Goal: Communication & Community: Ask a question

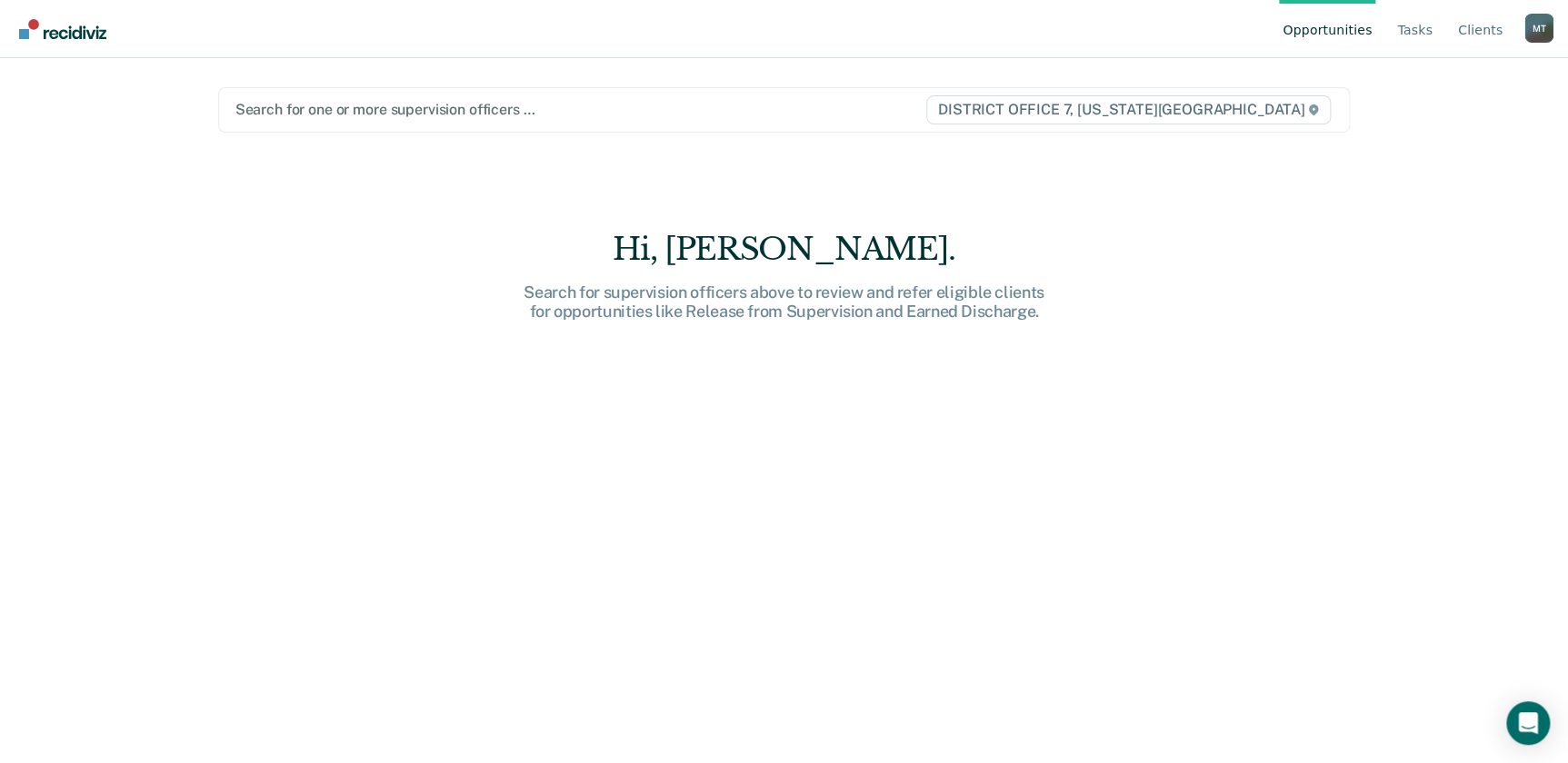
click at [682, 104] on div at bounding box center [580, 108] width 689 height 20
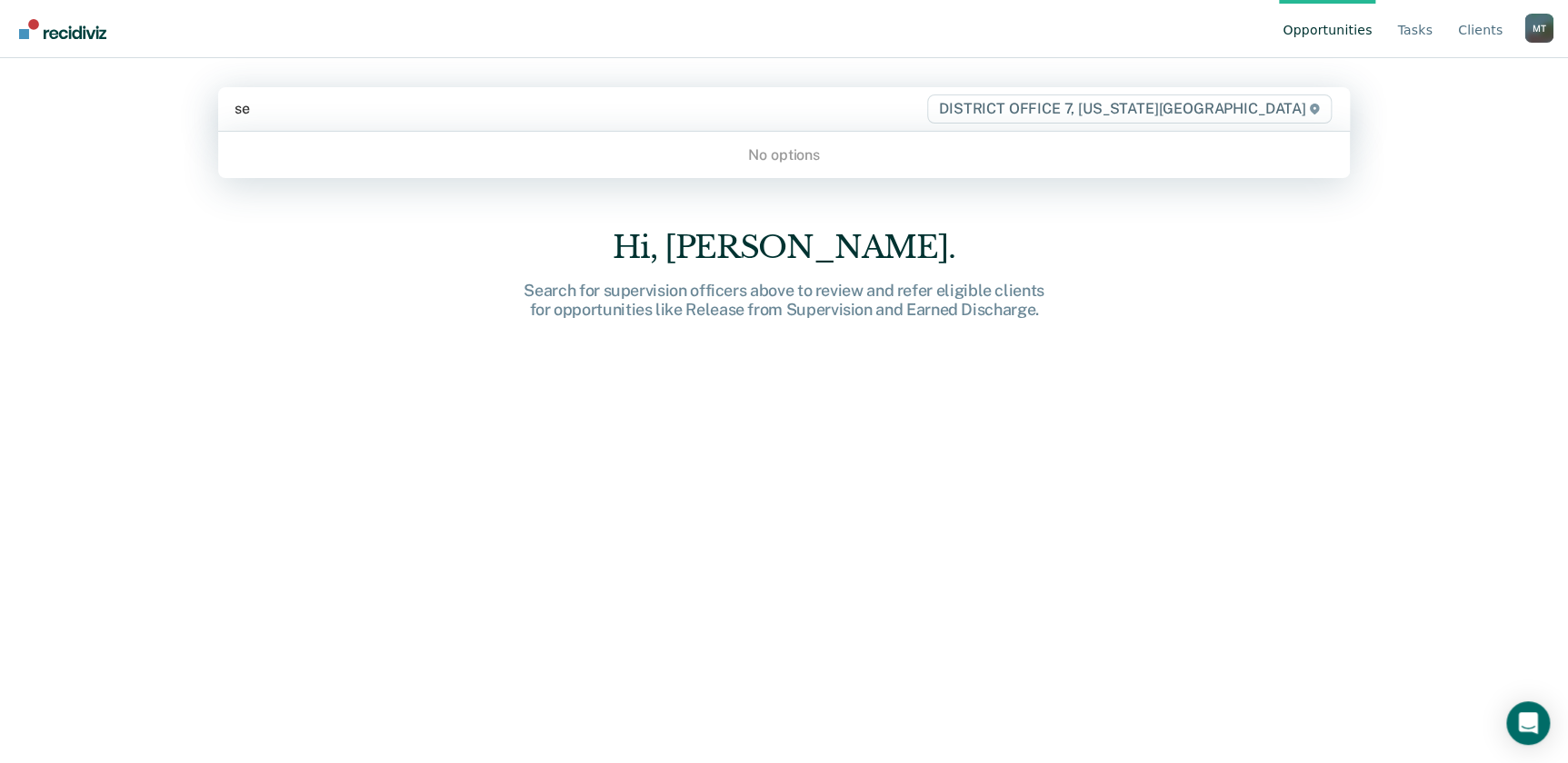
type input "s"
type input "Tanya"
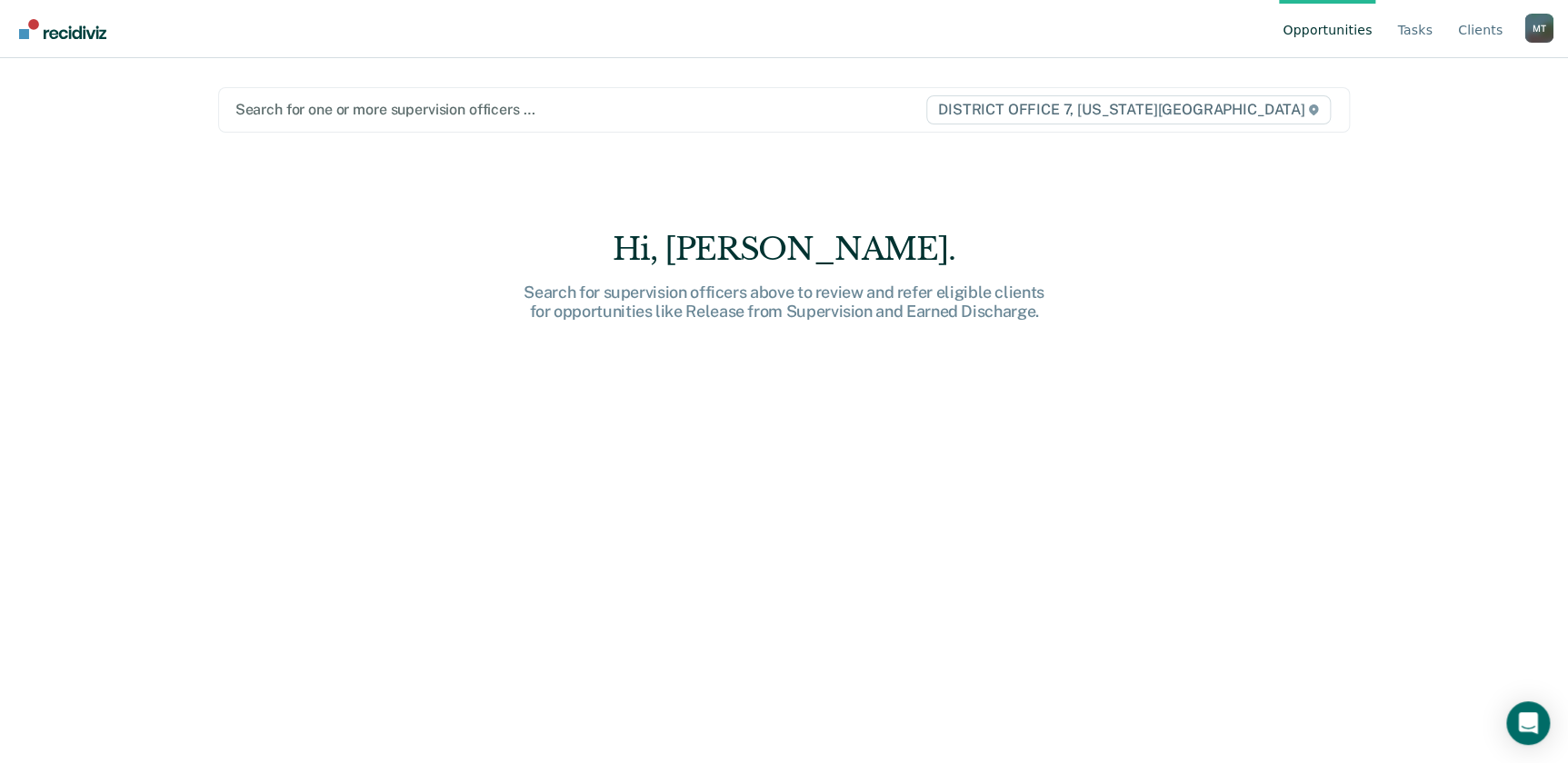
drag, startPoint x: 274, startPoint y: 101, endPoint x: 227, endPoint y: 103, distance: 47.0
click at [227, 103] on div "Search for one or more supervision officers … DISTRICT OFFICE 7, IDAHO FALLS" at bounding box center [784, 109] width 1133 height 46
click at [283, 177] on main "Search for one or more supervision officers … DISTRICT OFFICE 7, [US_STATE][GEO…" at bounding box center [784, 389] width 1176 height 662
click at [392, 92] on div "Search for one or more supervision officers … DISTRICT OFFICE 7, IDAHO FALLS" at bounding box center [784, 109] width 1133 height 46
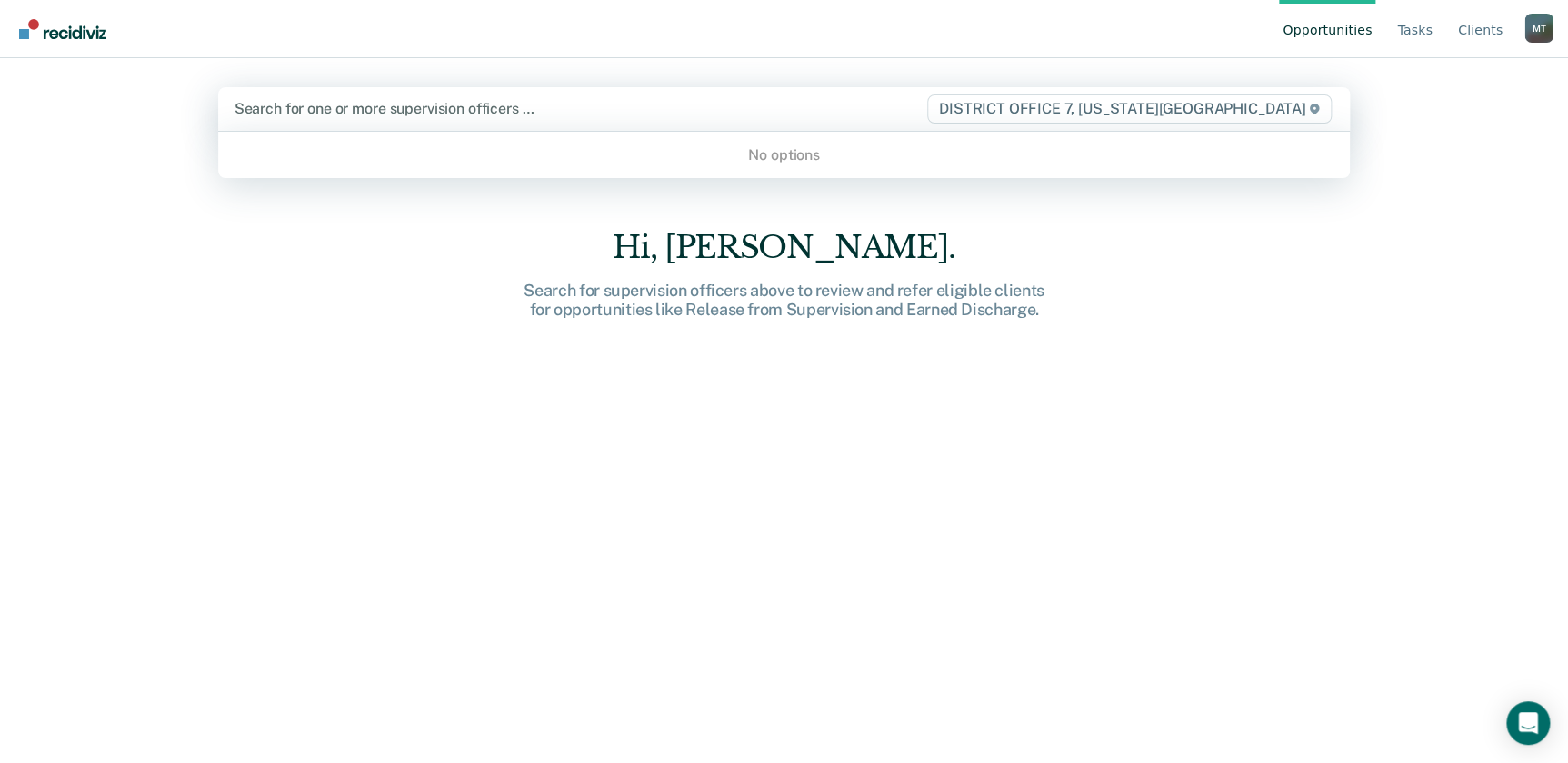
drag, startPoint x: 1379, startPoint y: 707, endPoint x: 1254, endPoint y: 682, distance: 127.5
click at [1378, 707] on div "Opportunities Tasks Client s Mulberry, Tiffanie M T Profile How it works Log Ou…" at bounding box center [784, 382] width 1568 height 763
click at [572, 112] on div at bounding box center [580, 108] width 691 height 20
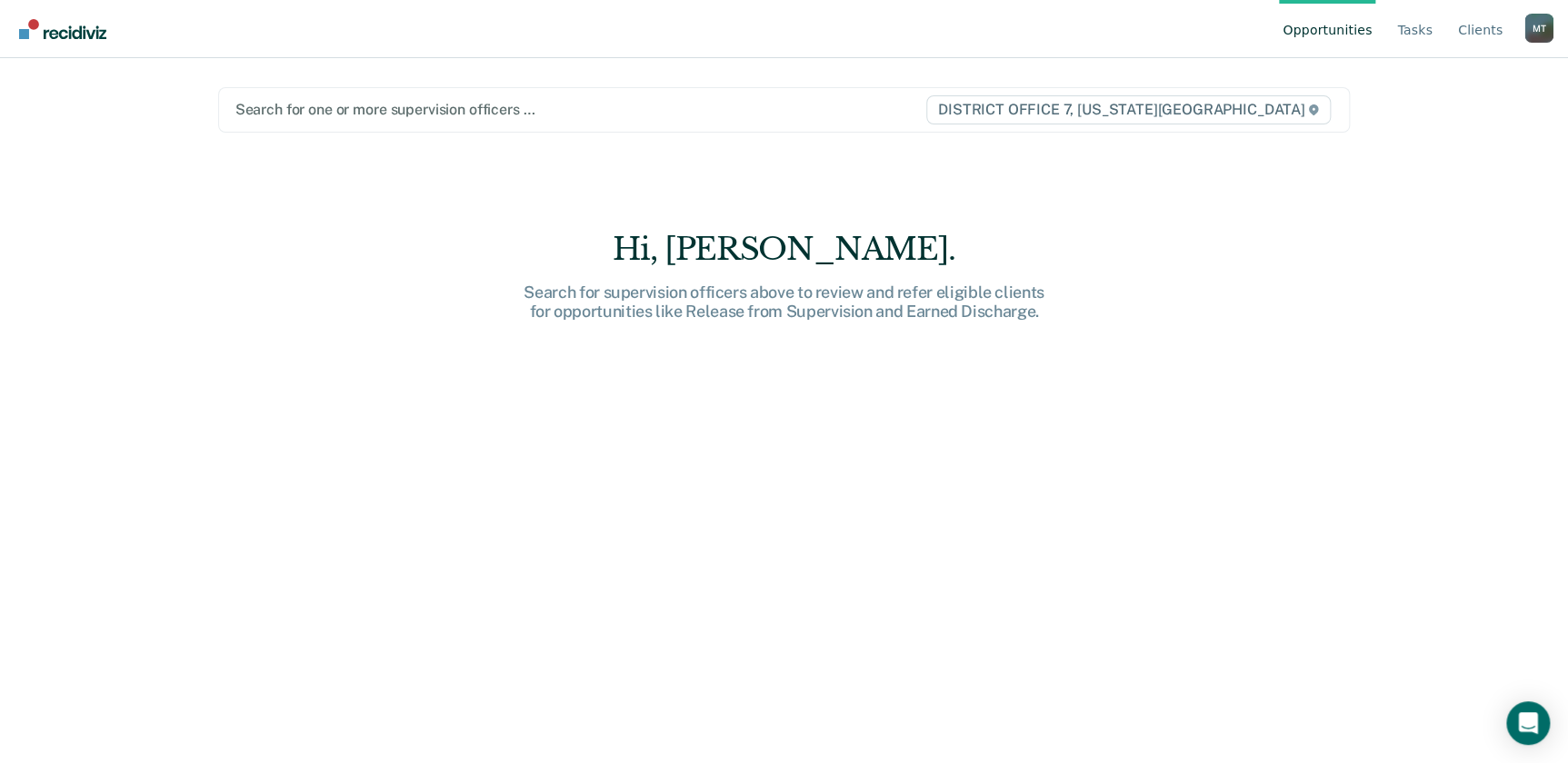
click at [848, 114] on div at bounding box center [580, 108] width 689 height 20
click at [1517, 716] on icon "Open Intercom Messenger" at bounding box center [1528, 723] width 23 height 23
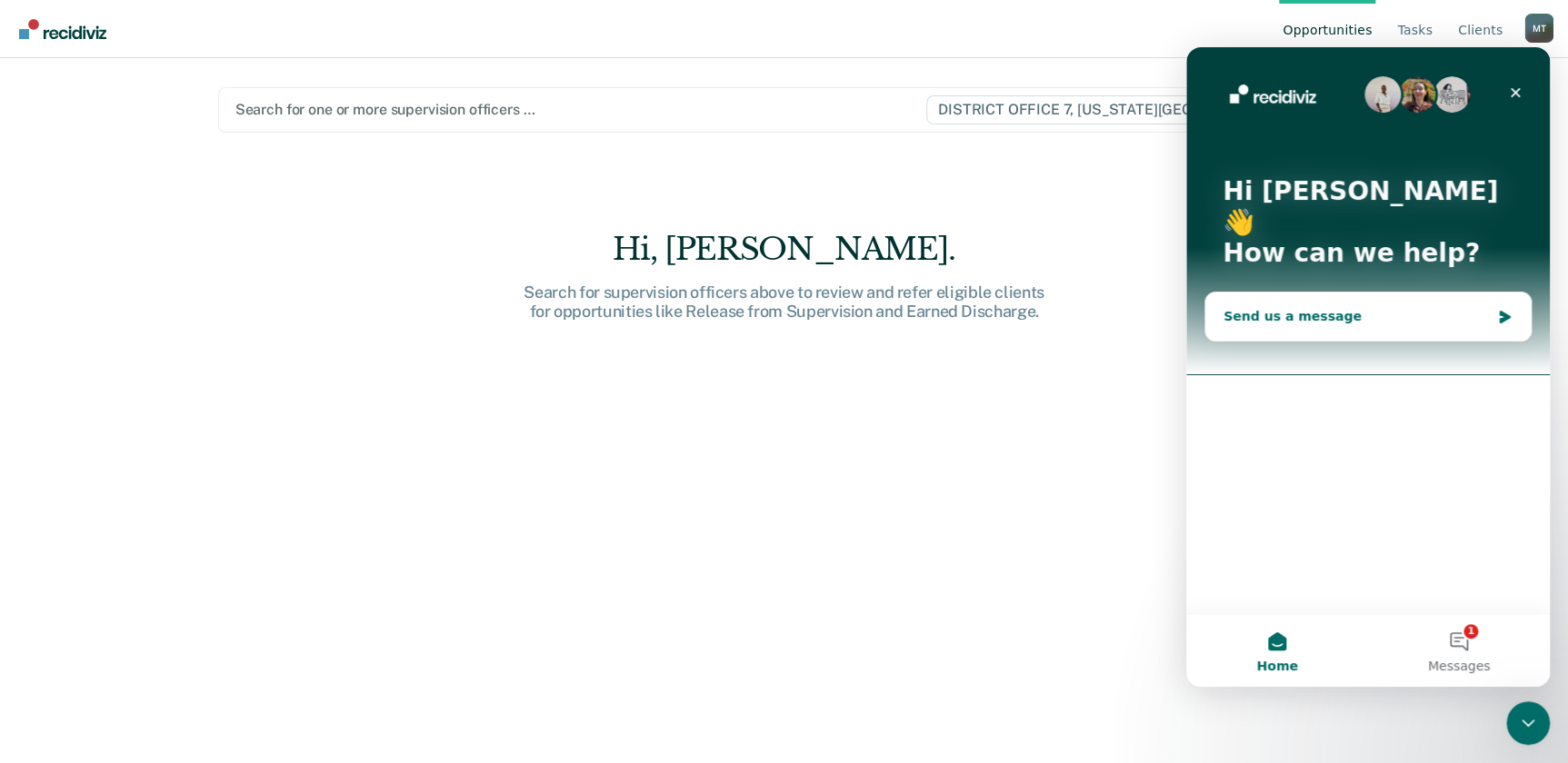
click at [1426, 307] on div "Send us a message" at bounding box center [1356, 317] width 267 height 20
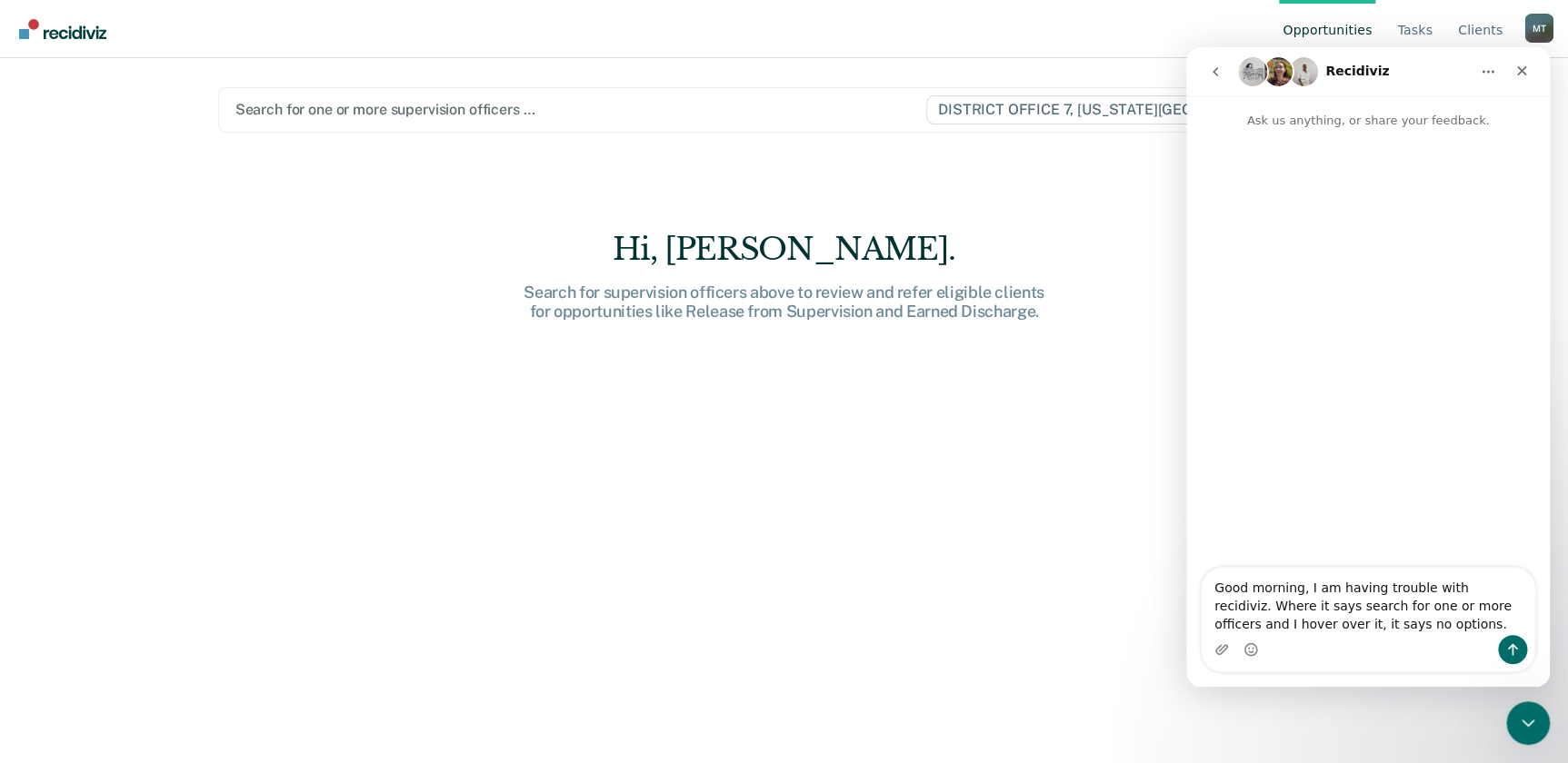
type textarea "Good morning, I am having trouble with recidiviz. Where it says search for one …"
click at [1520, 652] on button "Send a message…" at bounding box center [1512, 650] width 29 height 29
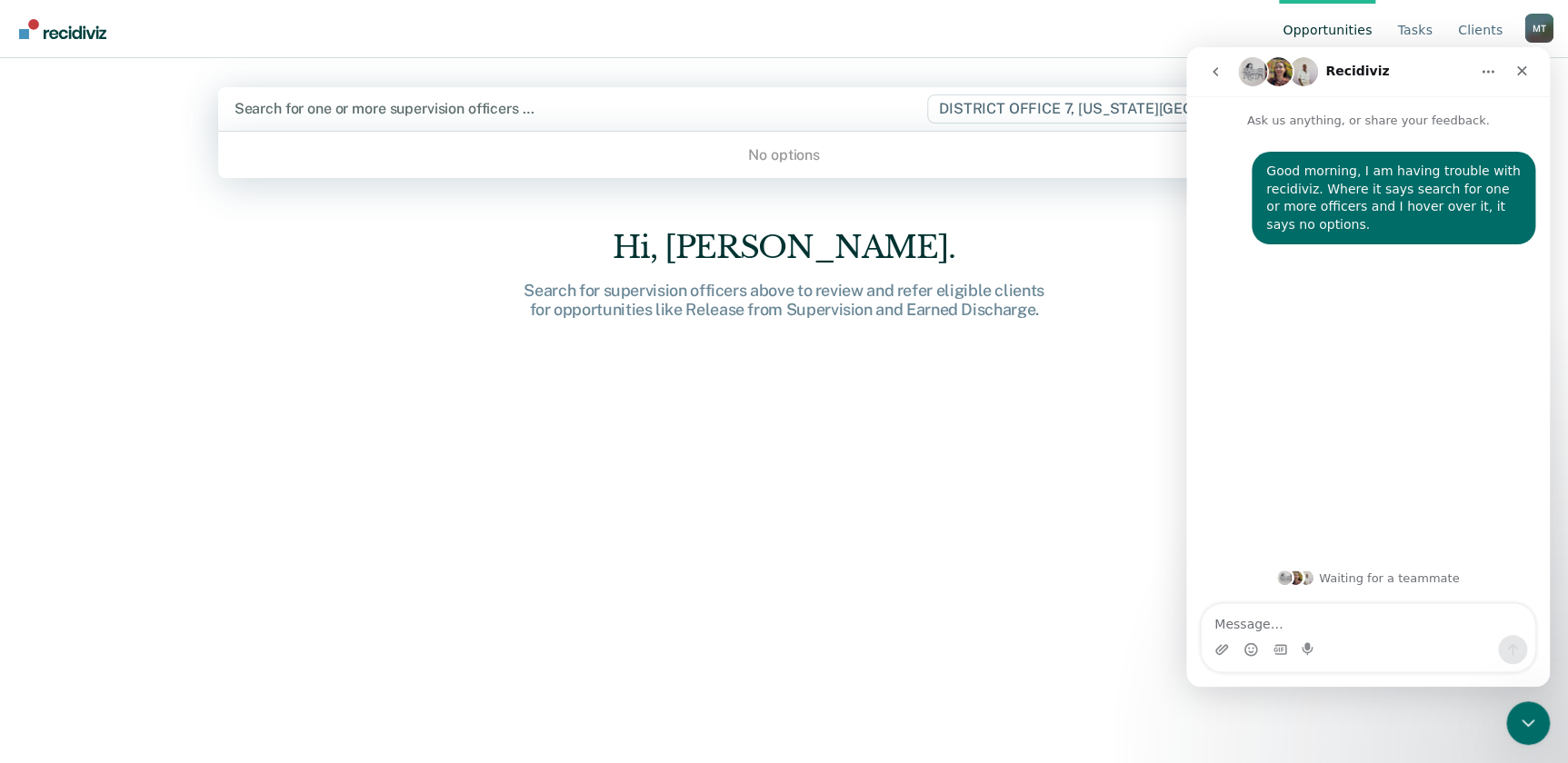
click at [392, 118] on div at bounding box center [580, 108] width 691 height 20
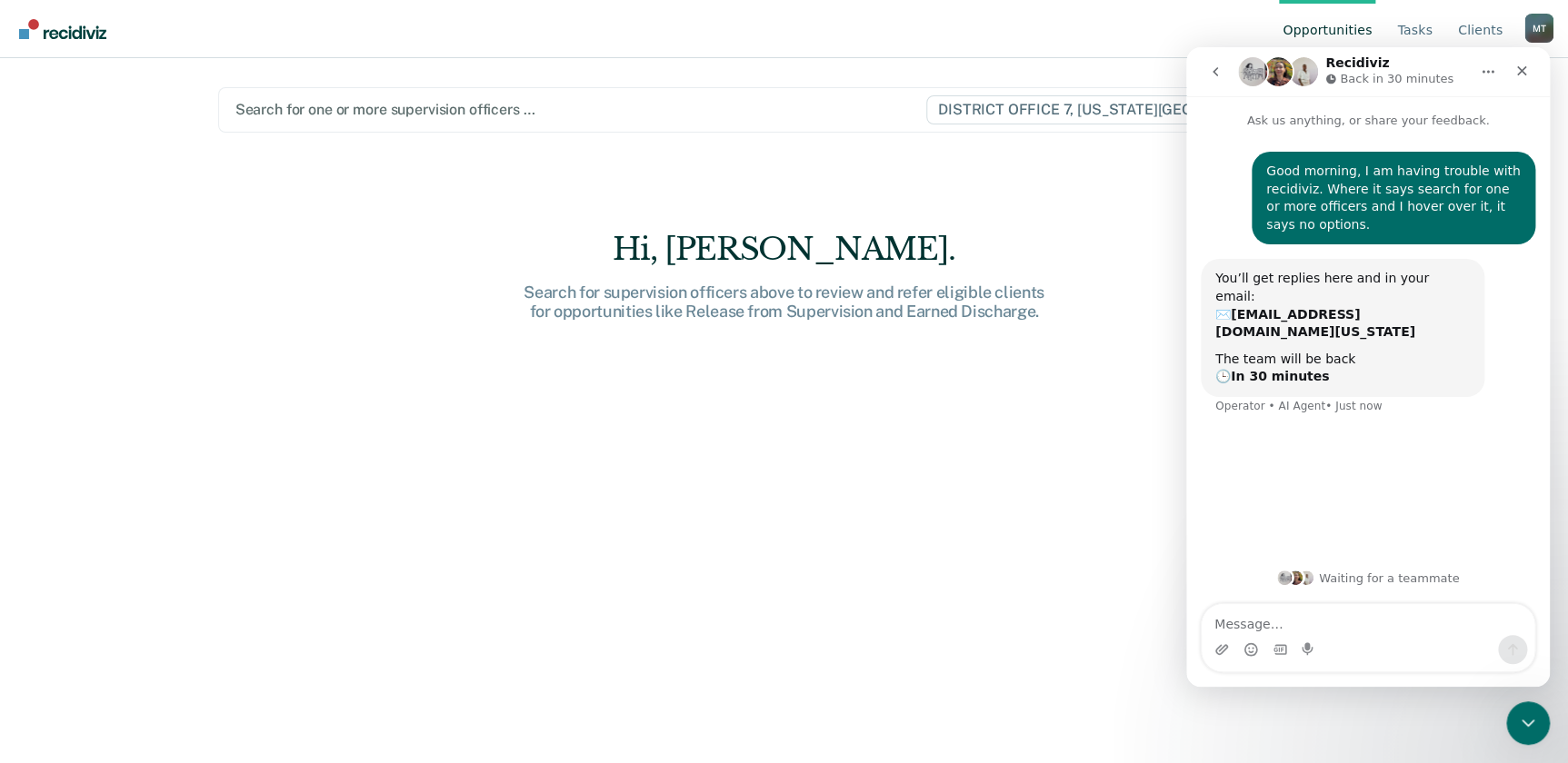
click at [1079, 157] on main "Search for one or more supervision officers … DISTRICT OFFICE 7, IDAHO FALLS Hi…" at bounding box center [784, 389] width 1176 height 662
click at [1520, 71] on icon "Close" at bounding box center [1521, 70] width 15 height 15
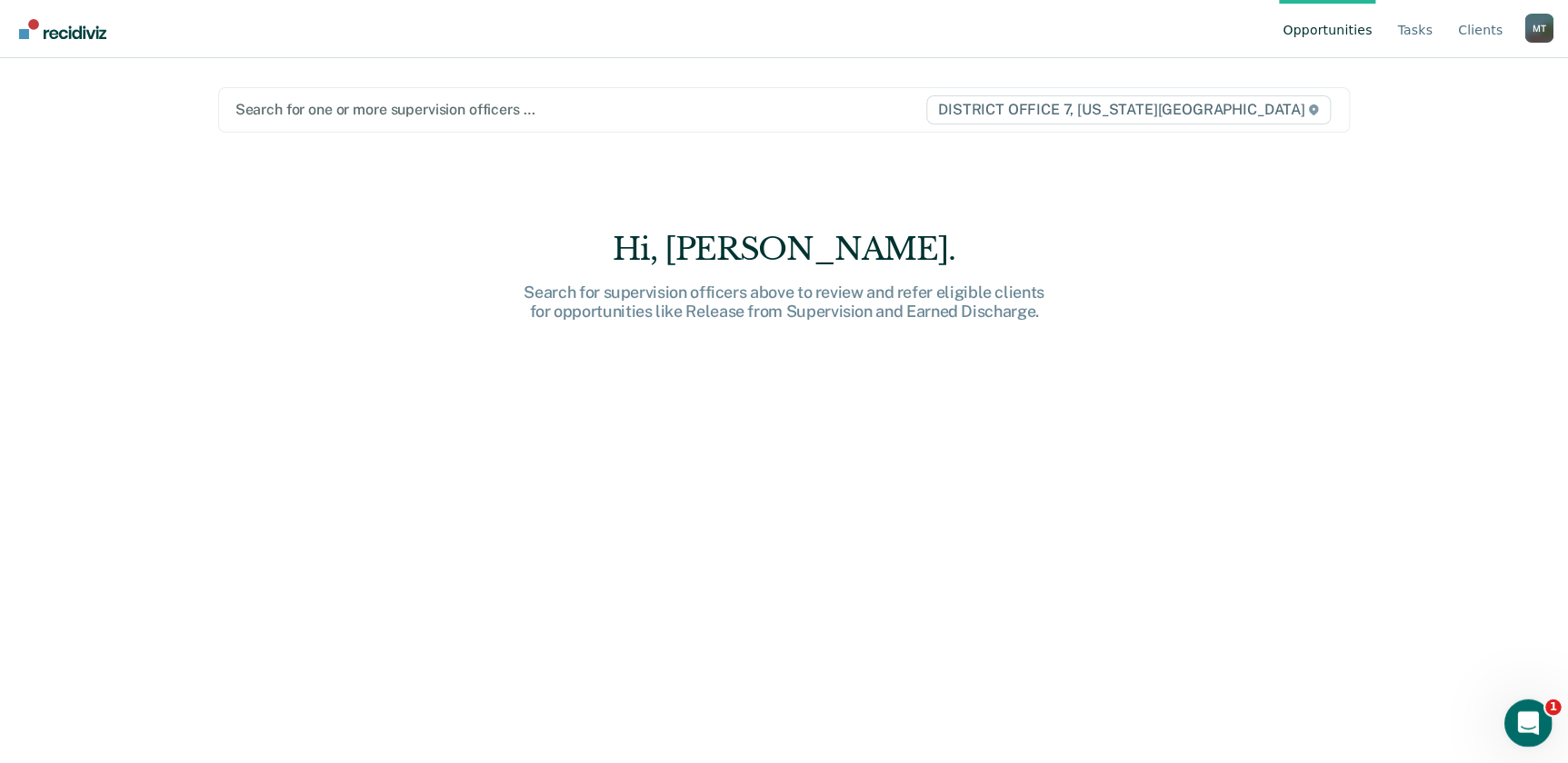
click at [1537, 723] on div "Open Intercom Messenger" at bounding box center [1525, 720] width 60 height 60
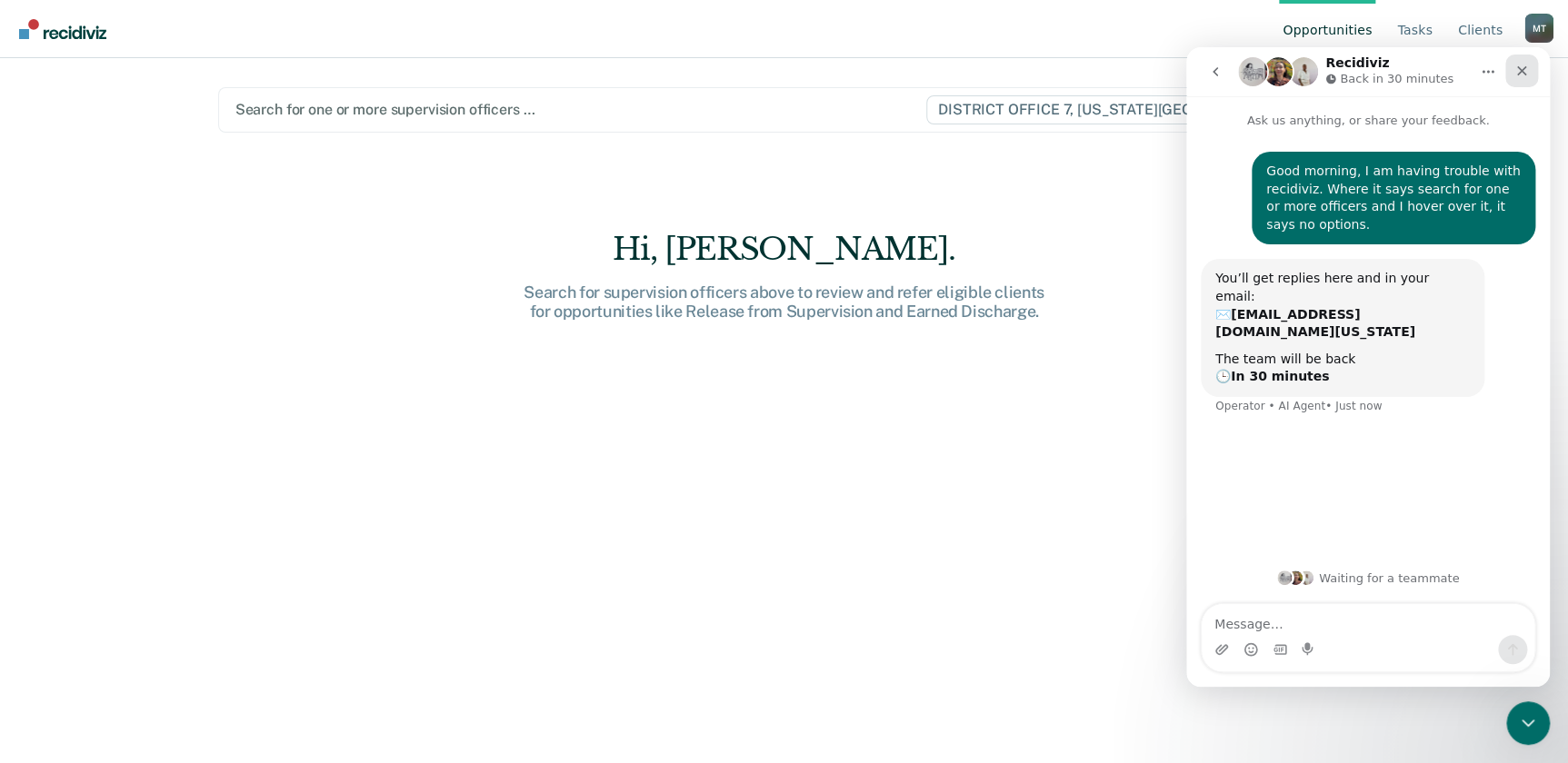
click at [1520, 67] on icon "Close" at bounding box center [1521, 70] width 15 height 15
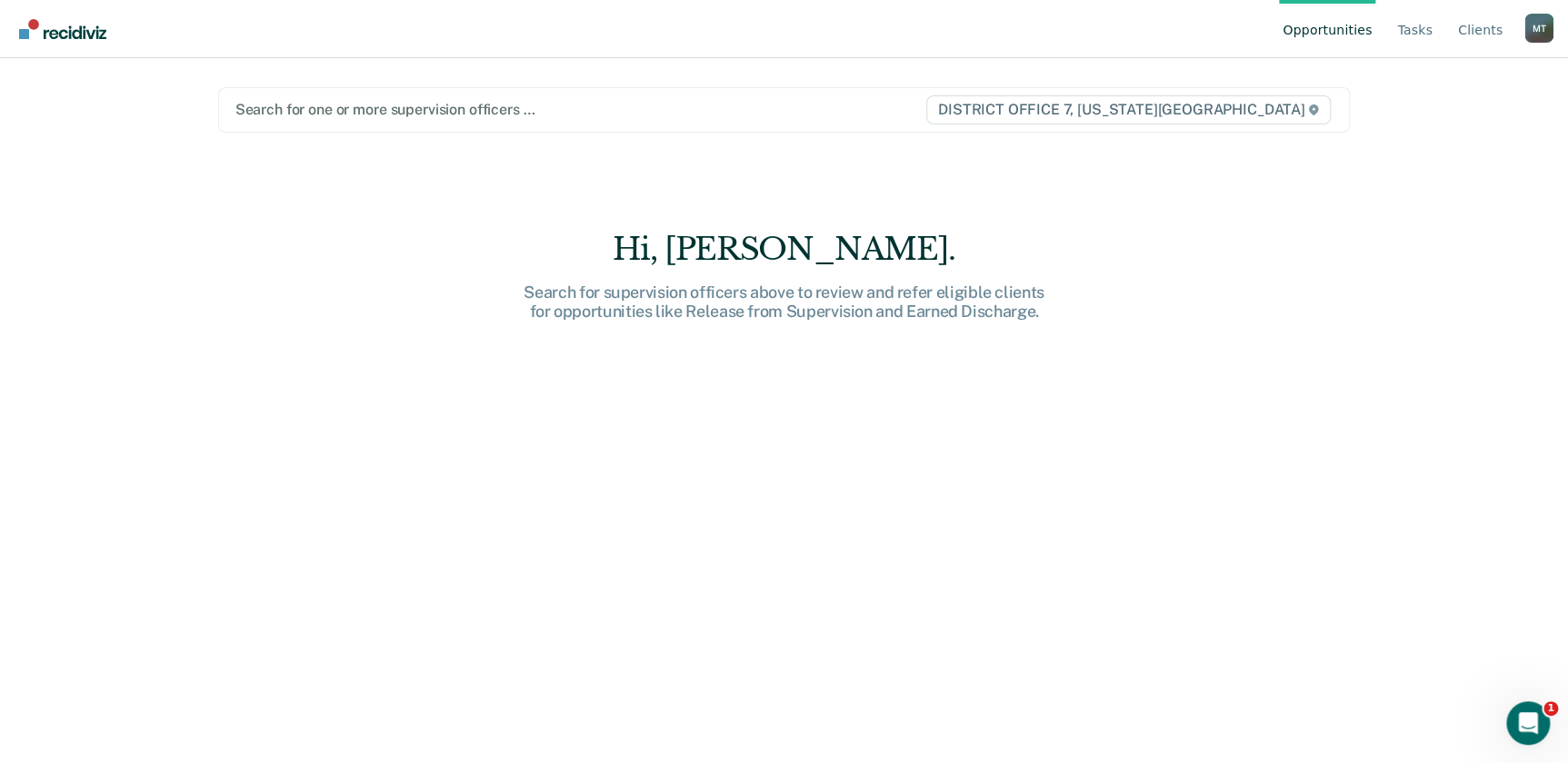
click at [1532, 25] on div "M T" at bounding box center [1539, 28] width 29 height 29
click at [1471, 27] on link "Client s" at bounding box center [1479, 29] width 52 height 59
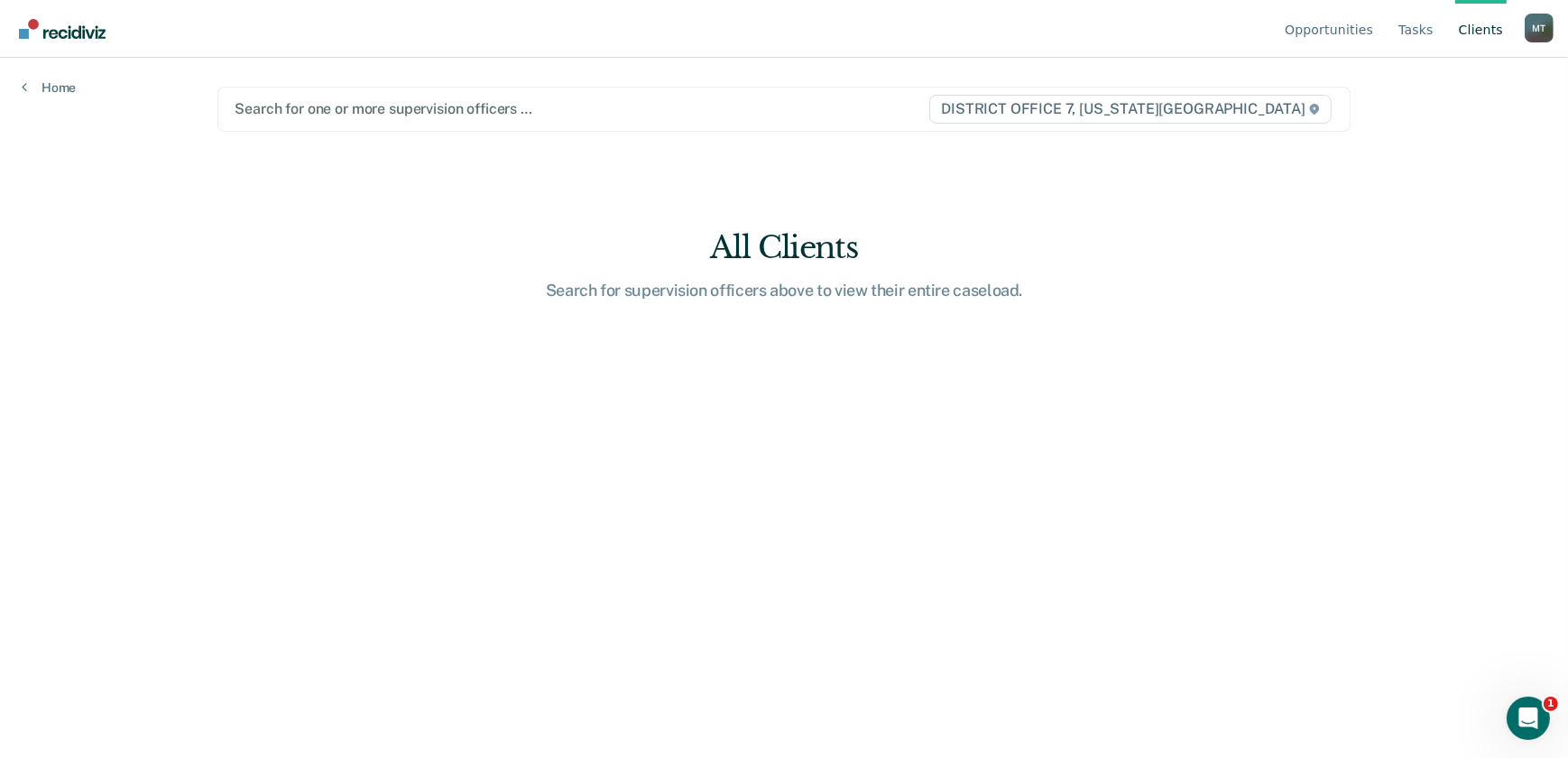
click at [776, 109] on div at bounding box center [580, 108] width 693 height 20
click at [1314, 108] on icon at bounding box center [1314, 109] width 11 height 11
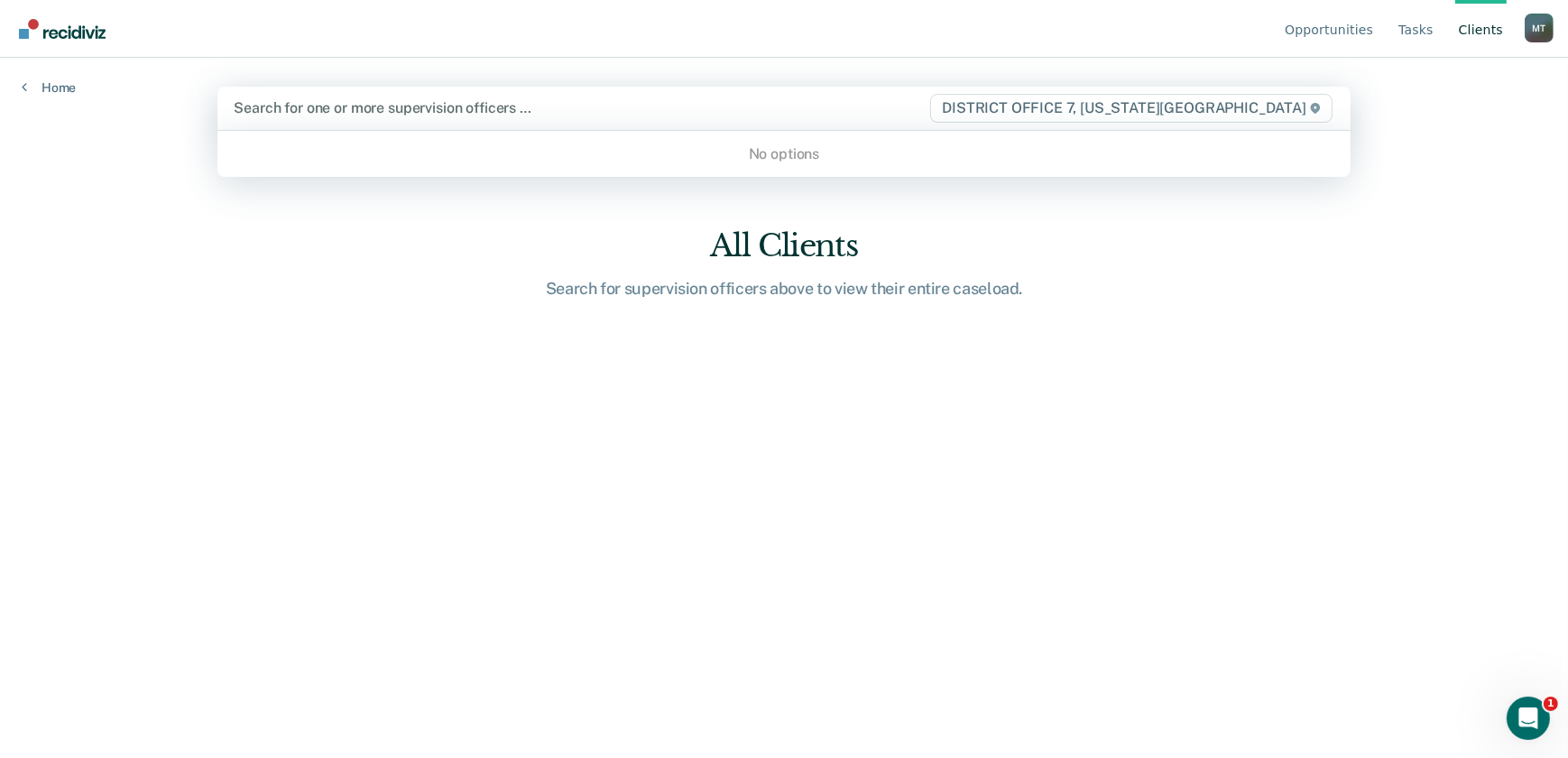
click at [1314, 107] on icon at bounding box center [1315, 108] width 11 height 11
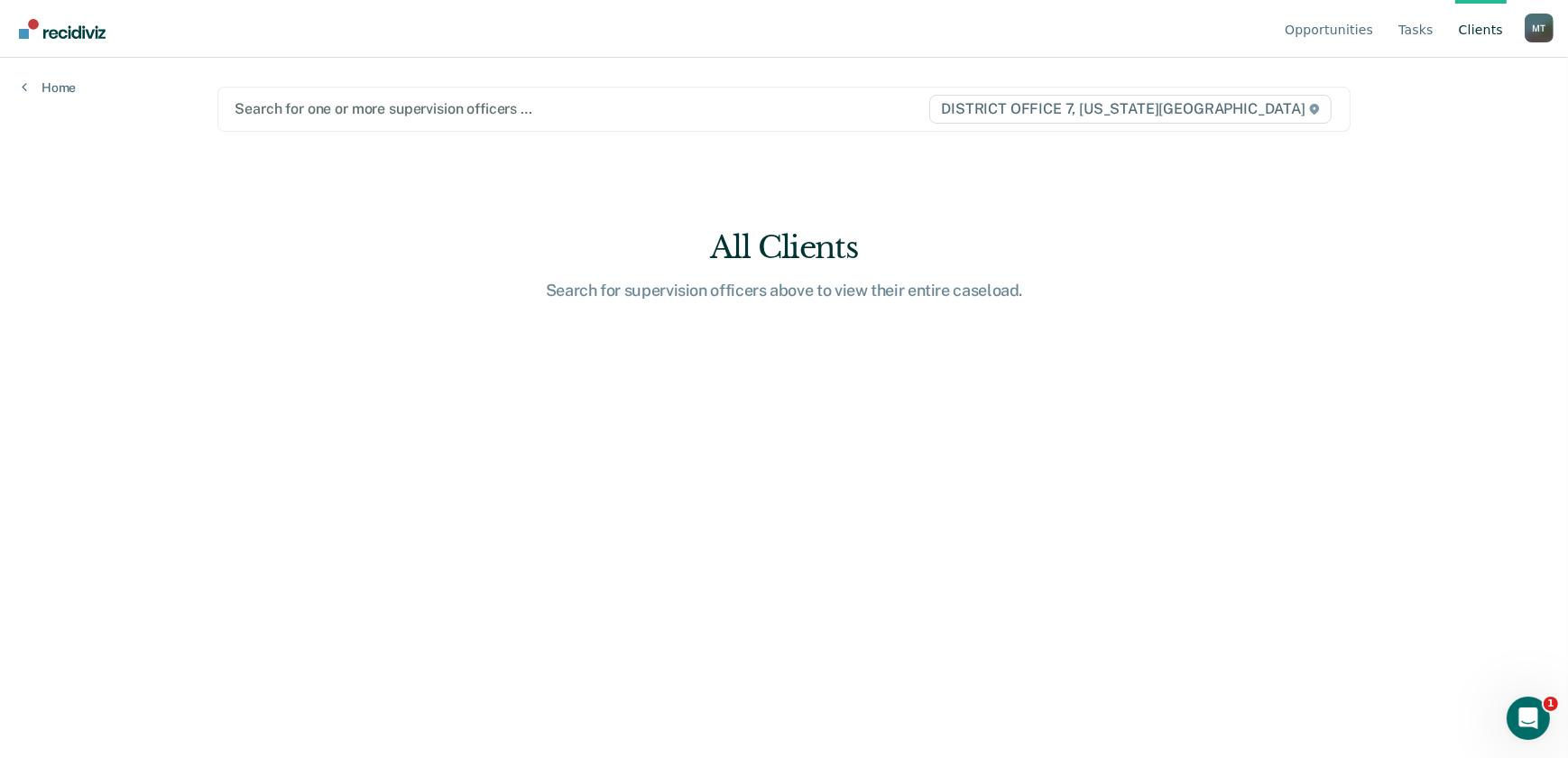
click at [739, 118] on div "Search for one or more supervision officers …" at bounding box center [580, 109] width 697 height 24
click at [68, 82] on link "Home" at bounding box center [48, 87] width 54 height 16
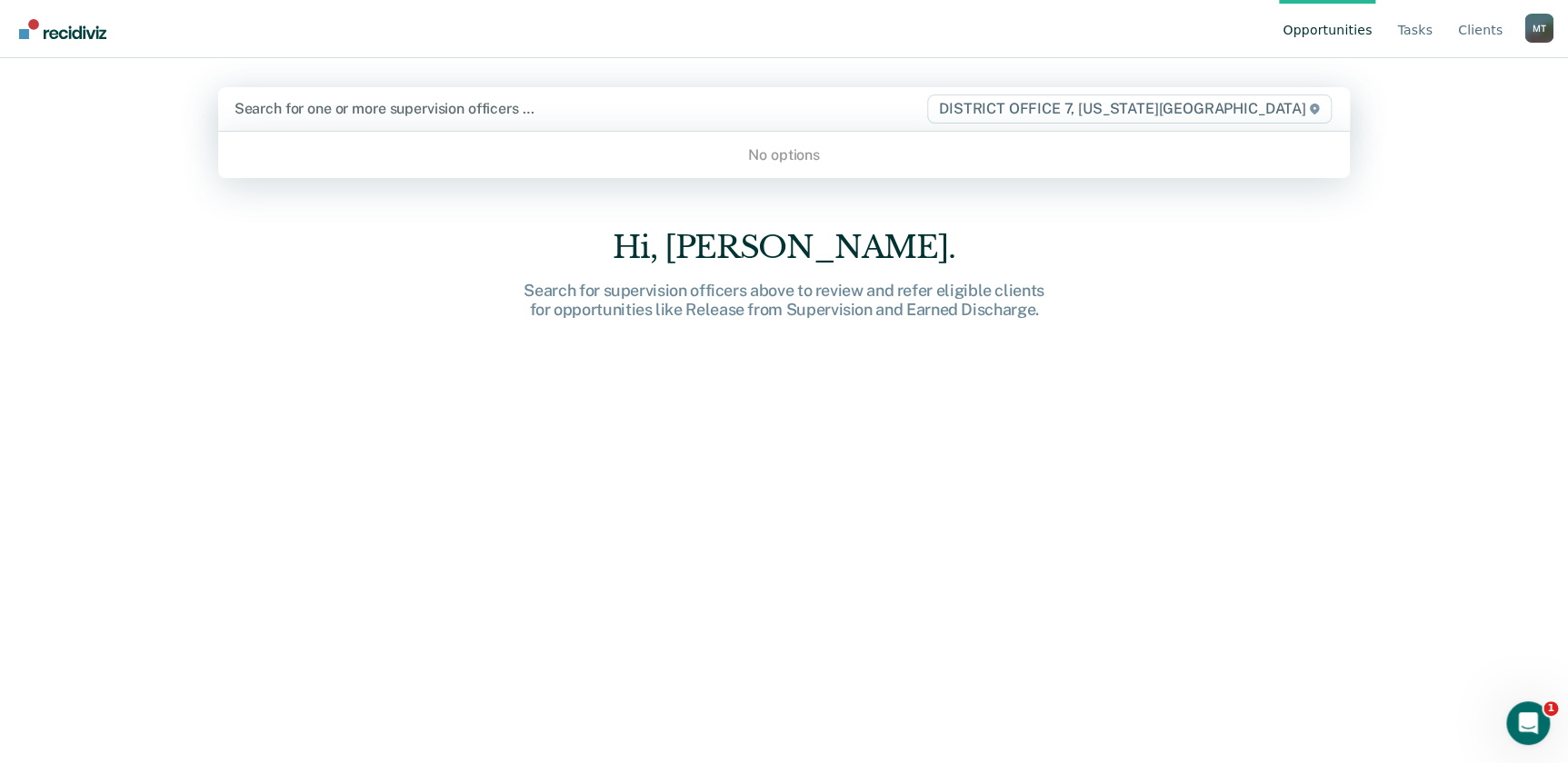
click at [417, 108] on div at bounding box center [580, 108] width 691 height 20
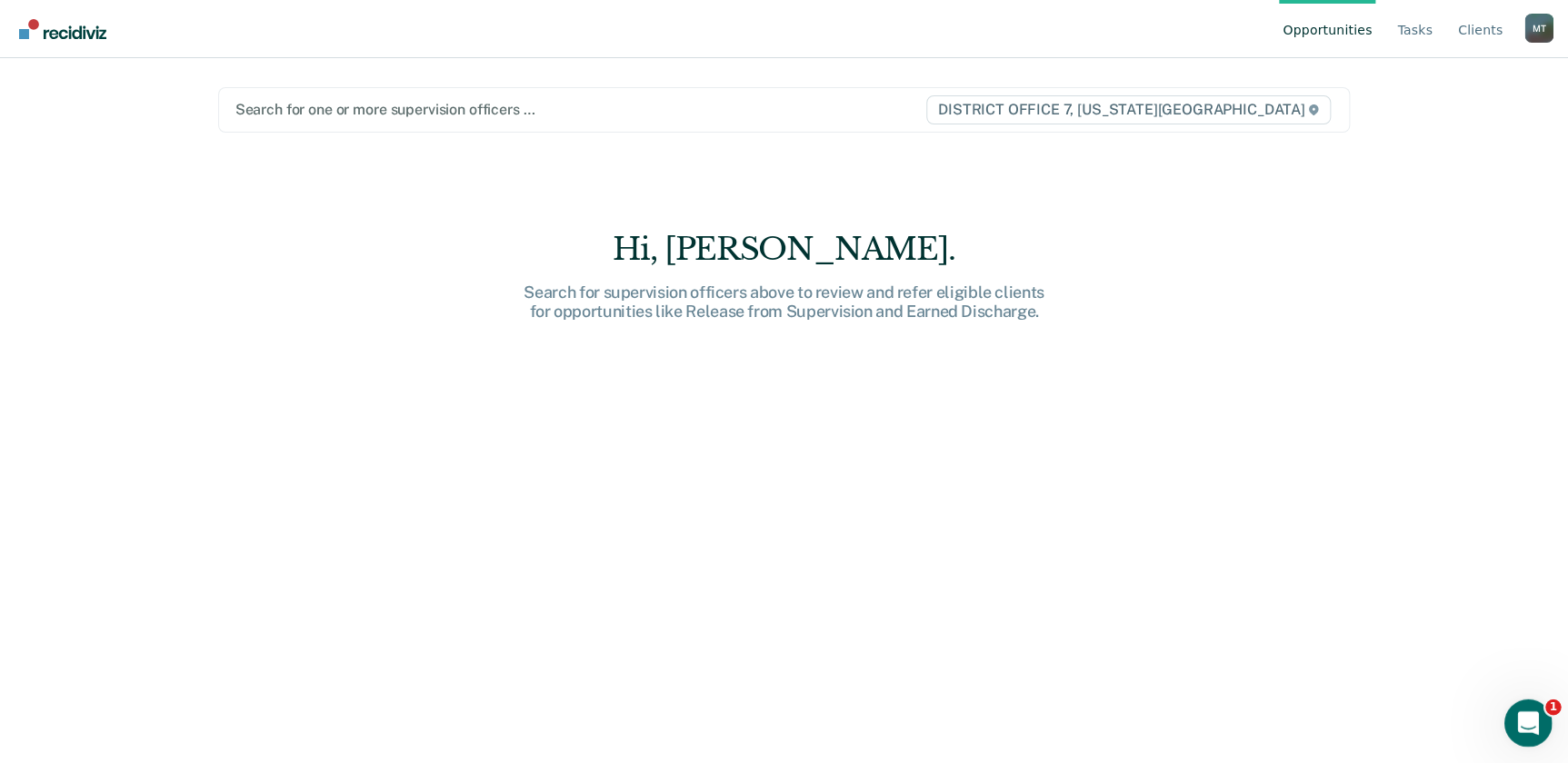
click at [1510, 720] on div "Open Intercom Messenger" at bounding box center [1525, 720] width 60 height 60
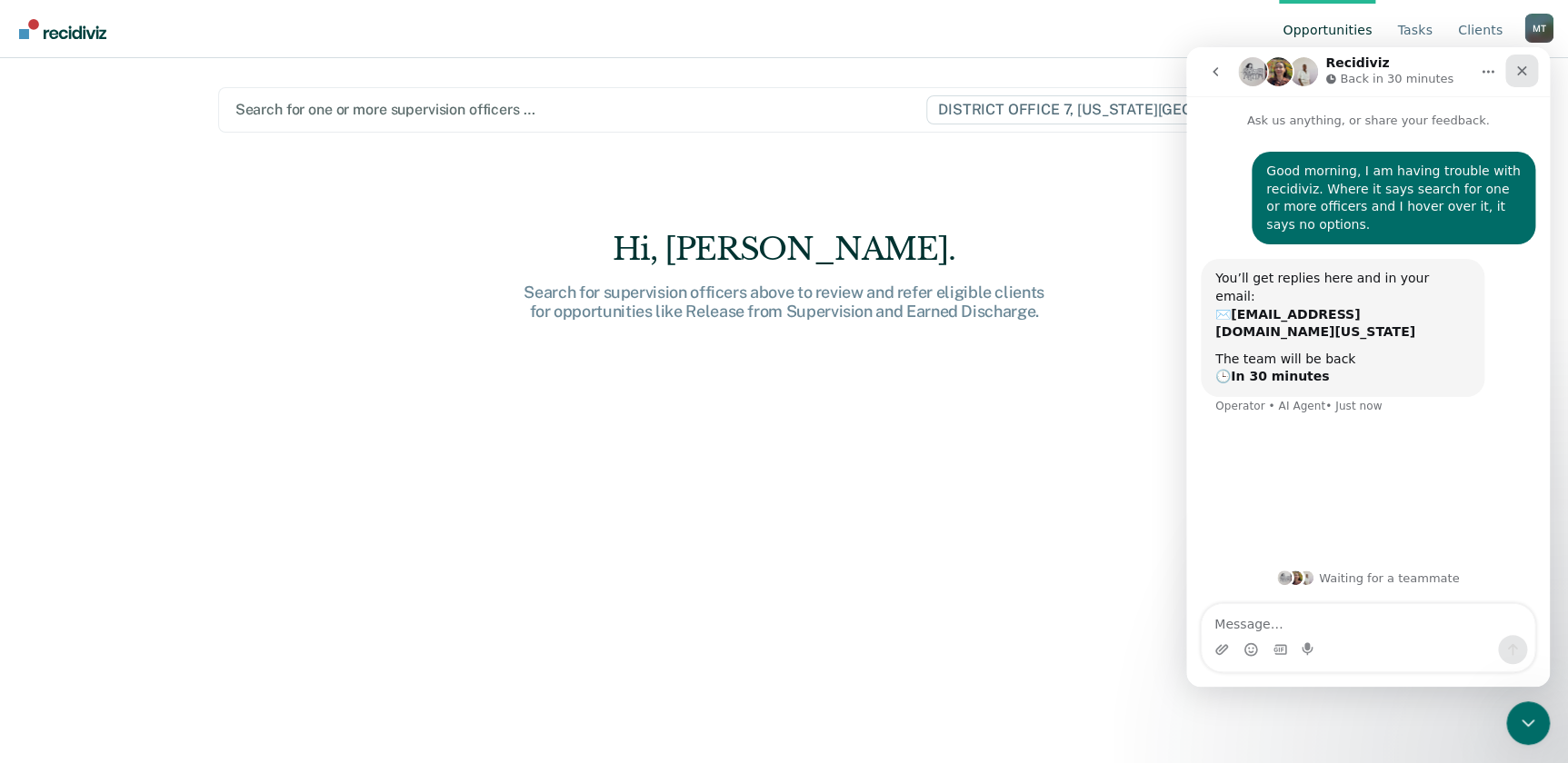
click at [1524, 69] on icon "Close" at bounding box center [1521, 70] width 15 height 15
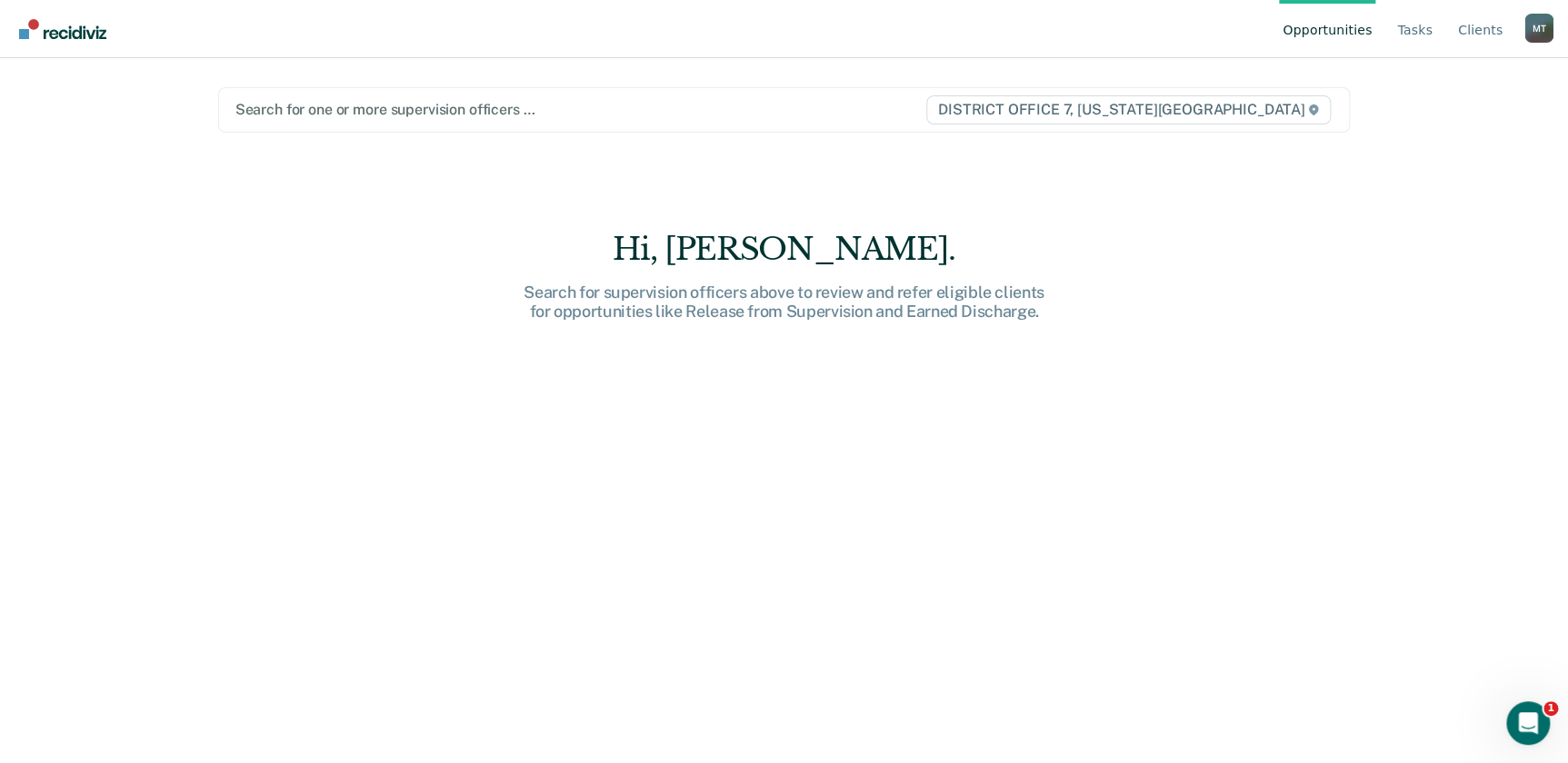
click at [529, 106] on div at bounding box center [580, 108] width 689 height 20
click at [1240, 103] on span "DISTRICT OFFICE 7, [US_STATE][GEOGRAPHIC_DATA]" at bounding box center [1129, 110] width 404 height 29
click at [1318, 108] on icon at bounding box center [1313, 109] width 9 height 11
click at [1331, 25] on link "Opportunities" at bounding box center [1327, 29] width 97 height 59
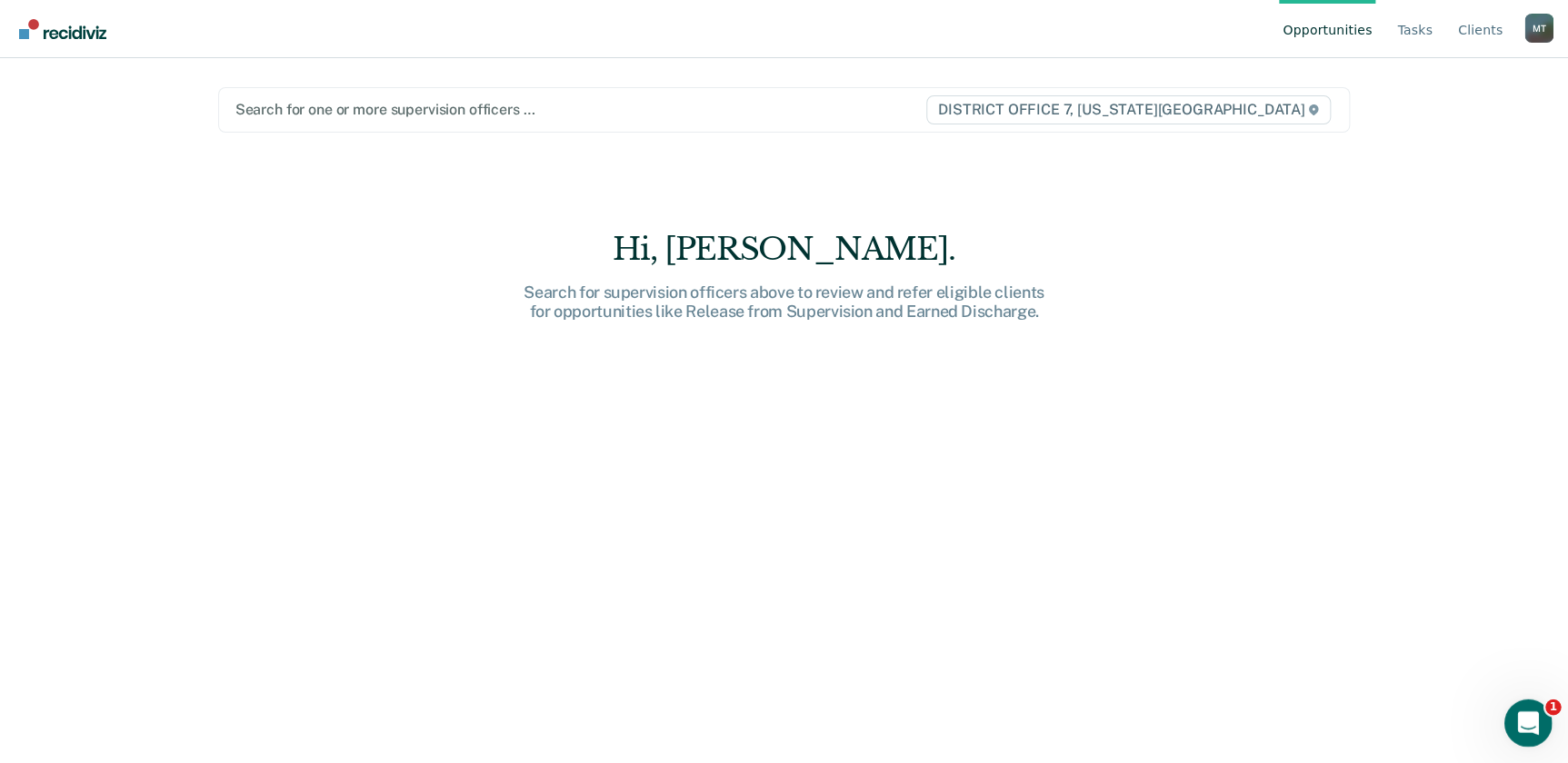
click at [1515, 715] on icon "Open Intercom Messenger" at bounding box center [1526, 720] width 30 height 30
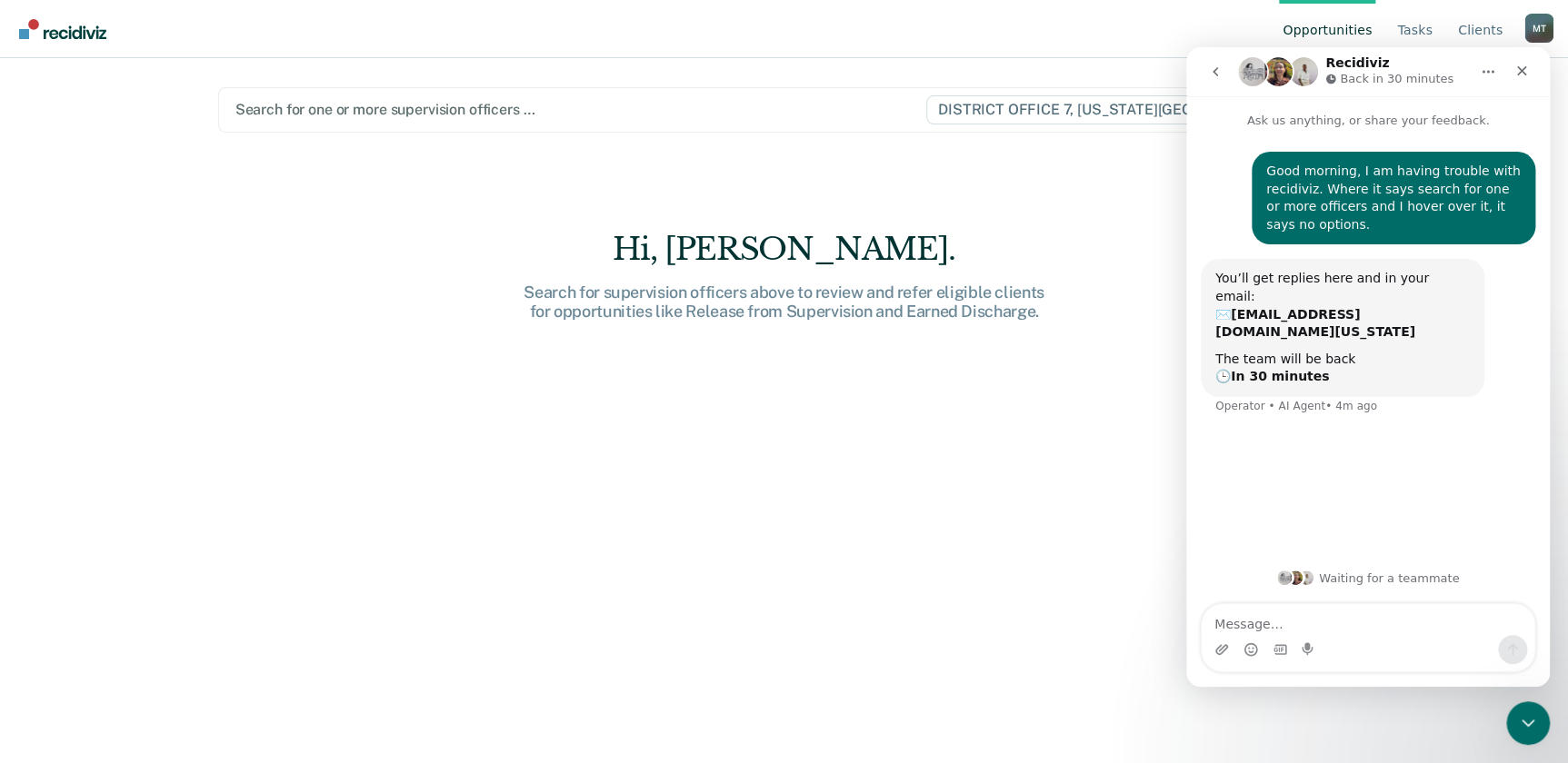
click at [1359, 350] on div "The team will be back 🕒 In 30 minutes" at bounding box center [1342, 368] width 255 height 35
click at [1339, 350] on div "The team will be back 🕒 In 30 minutes" at bounding box center [1342, 368] width 255 height 35
click at [1519, 72] on icon "Close" at bounding box center [1521, 70] width 15 height 15
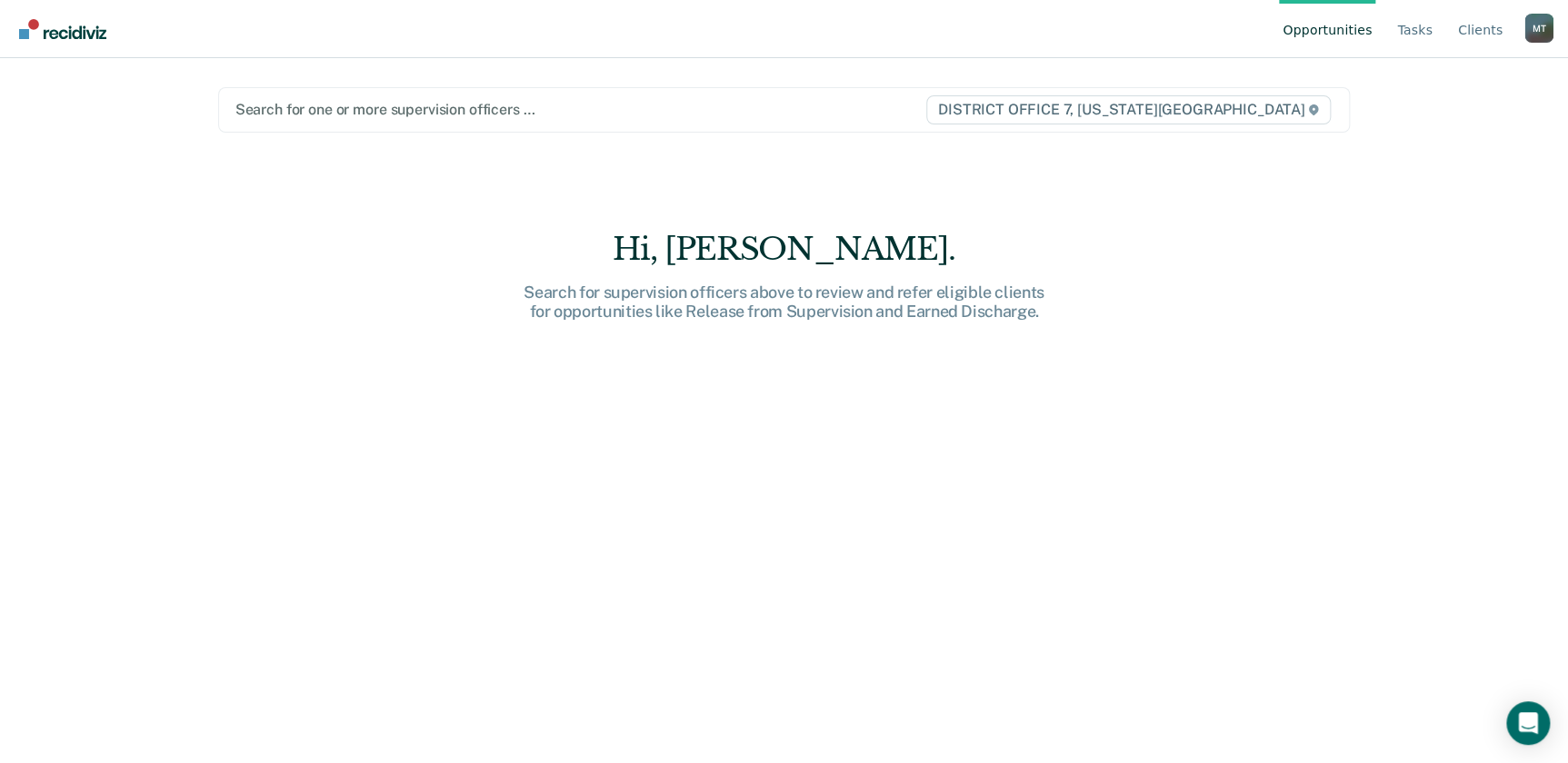
click at [616, 107] on div at bounding box center [580, 108] width 689 height 20
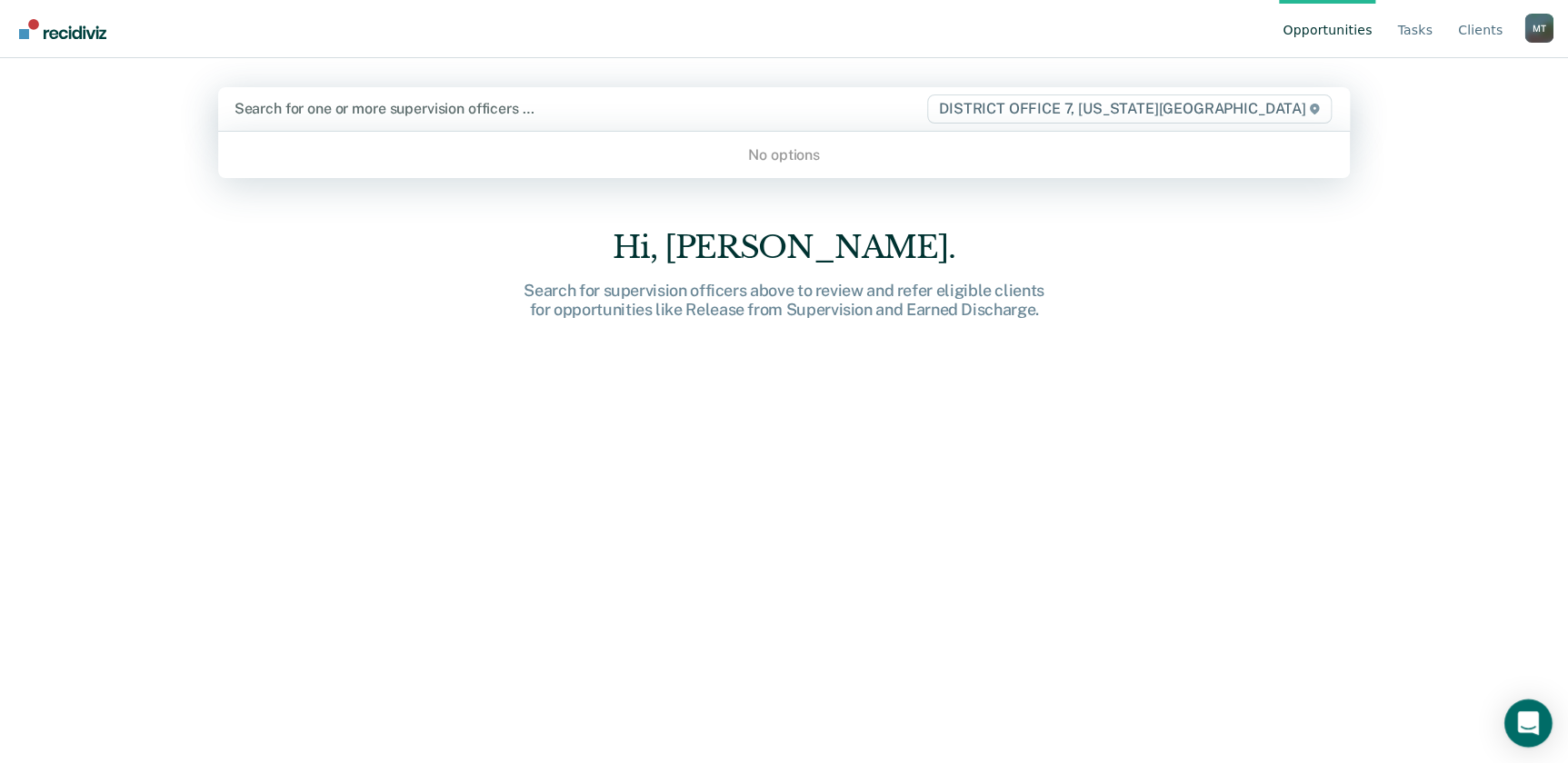
click at [1514, 723] on div "Open Intercom Messenger" at bounding box center [1528, 723] width 48 height 48
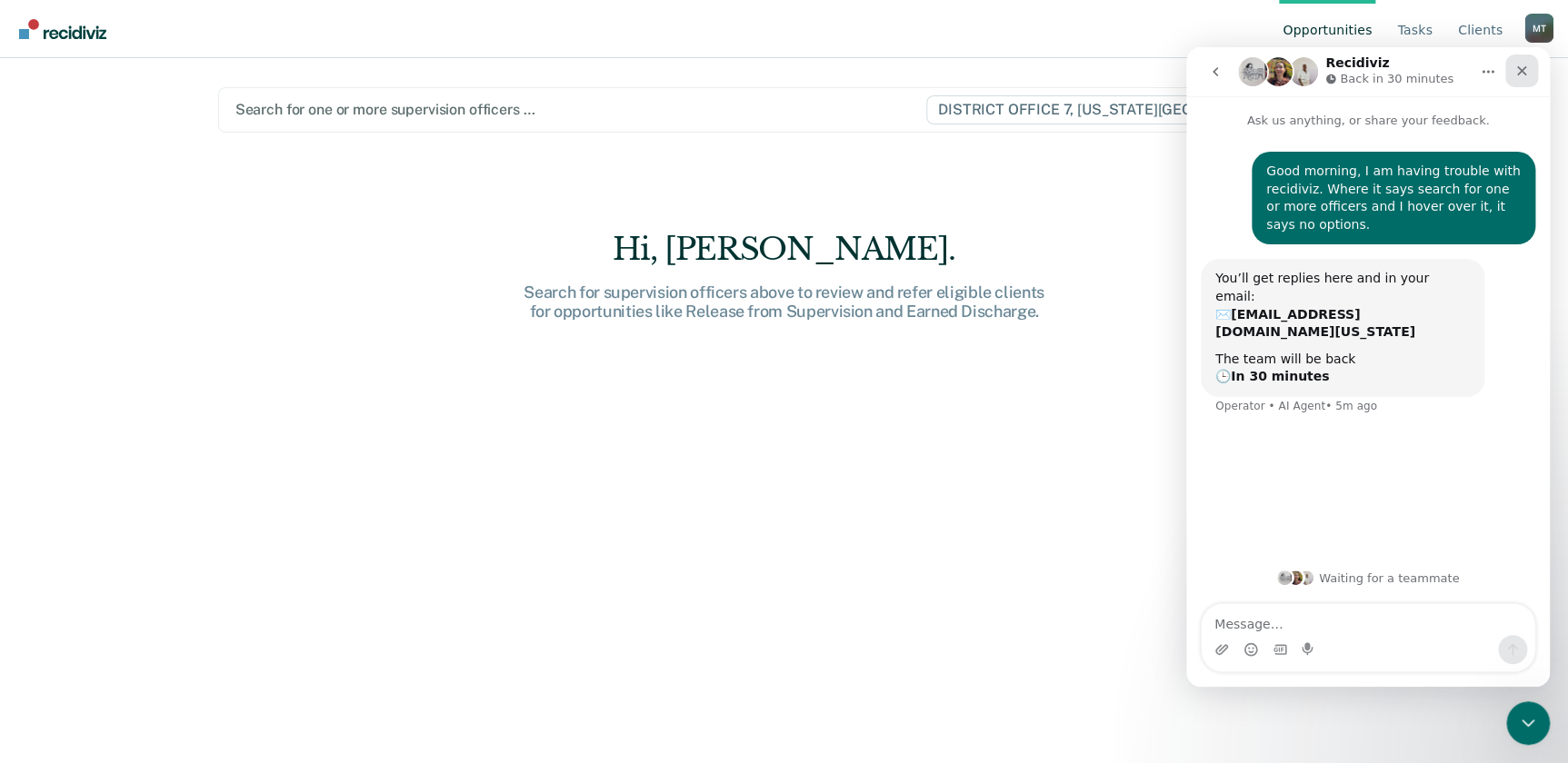
click at [1523, 72] on icon "Close" at bounding box center [1522, 71] width 10 height 10
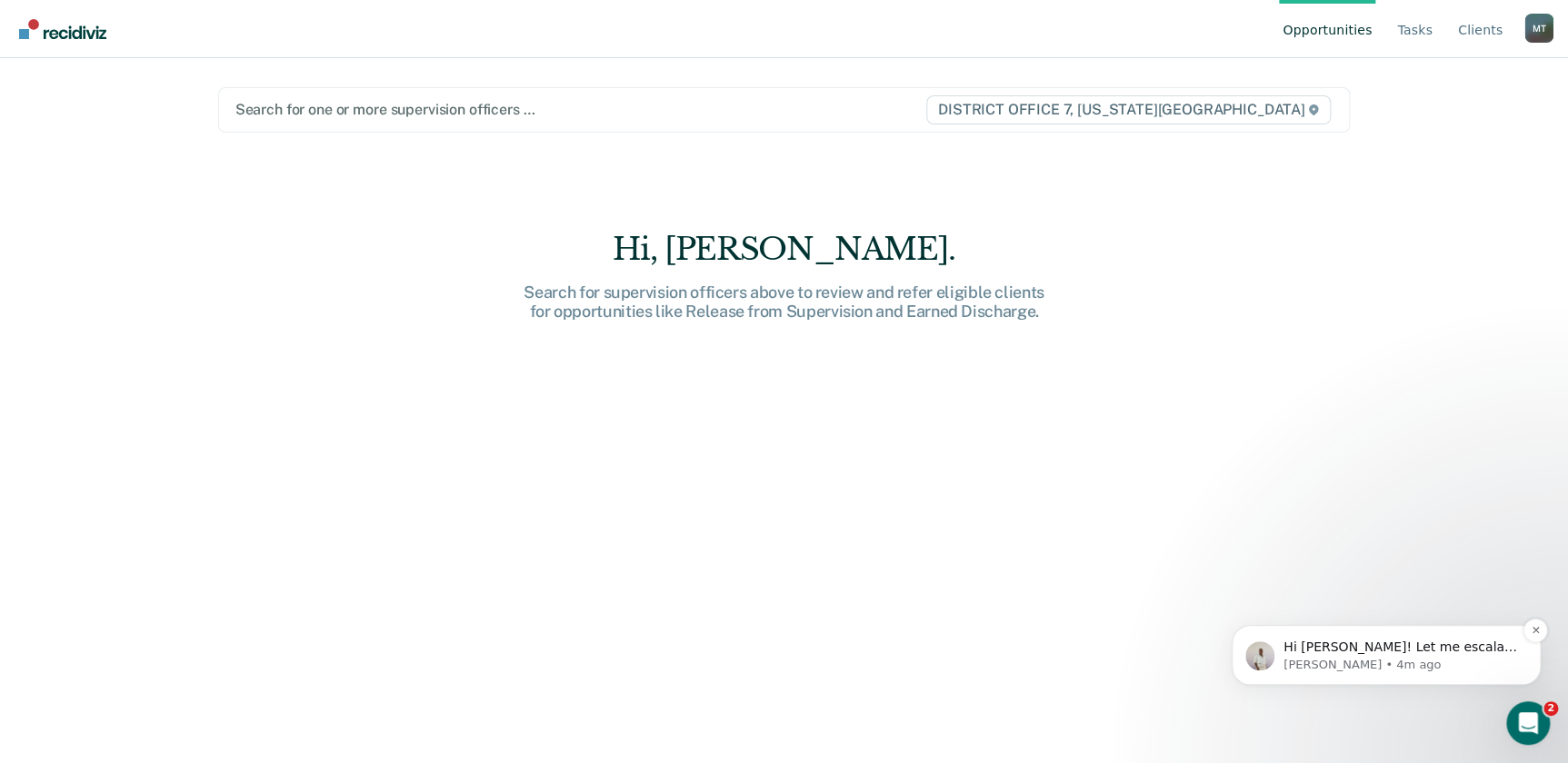
click at [1401, 652] on span "Hi [PERSON_NAME]! Let me escalate this issue and see what's going on" at bounding box center [1399, 656] width 233 height 33
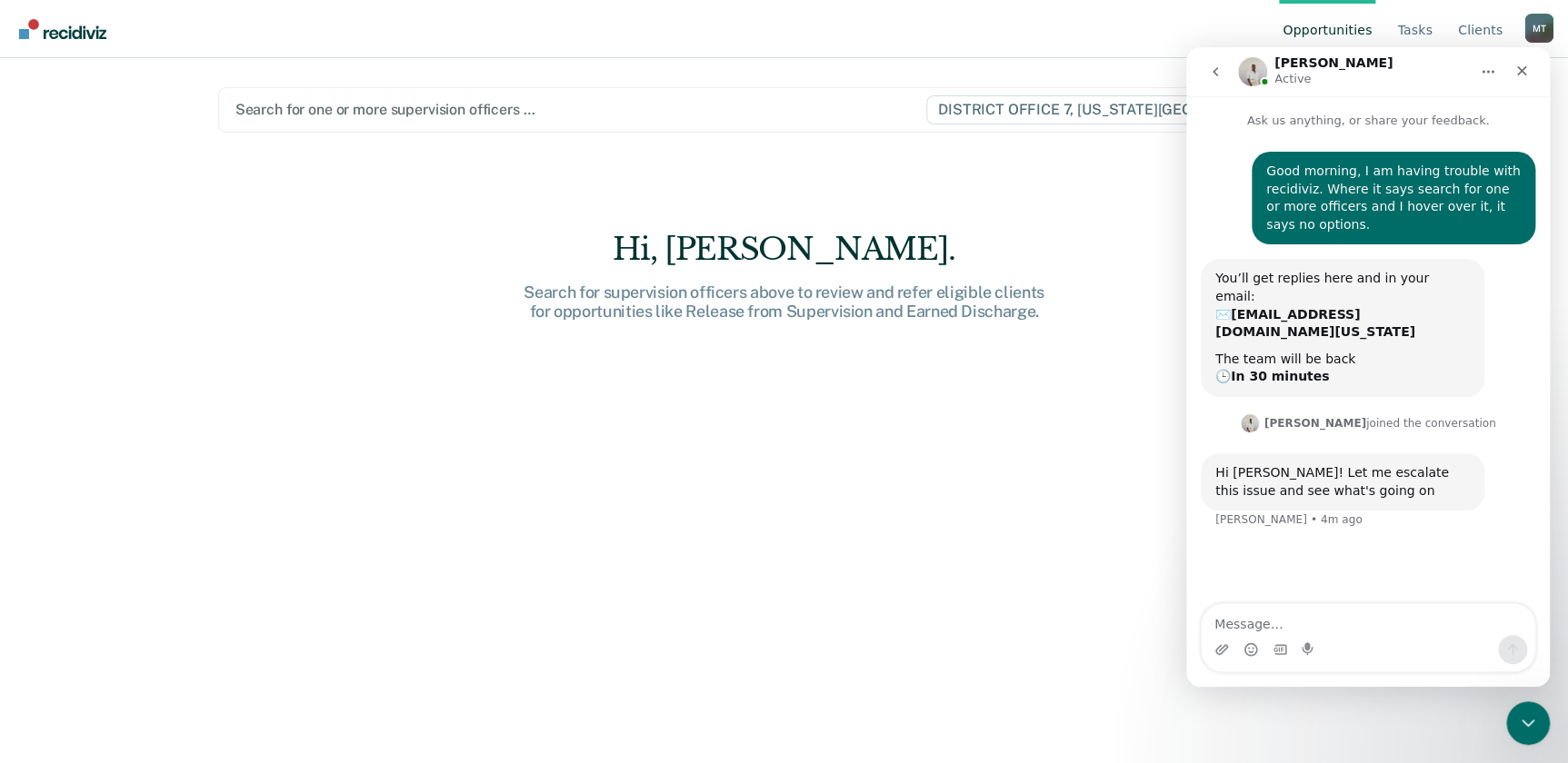
scroll to position [2, 0]
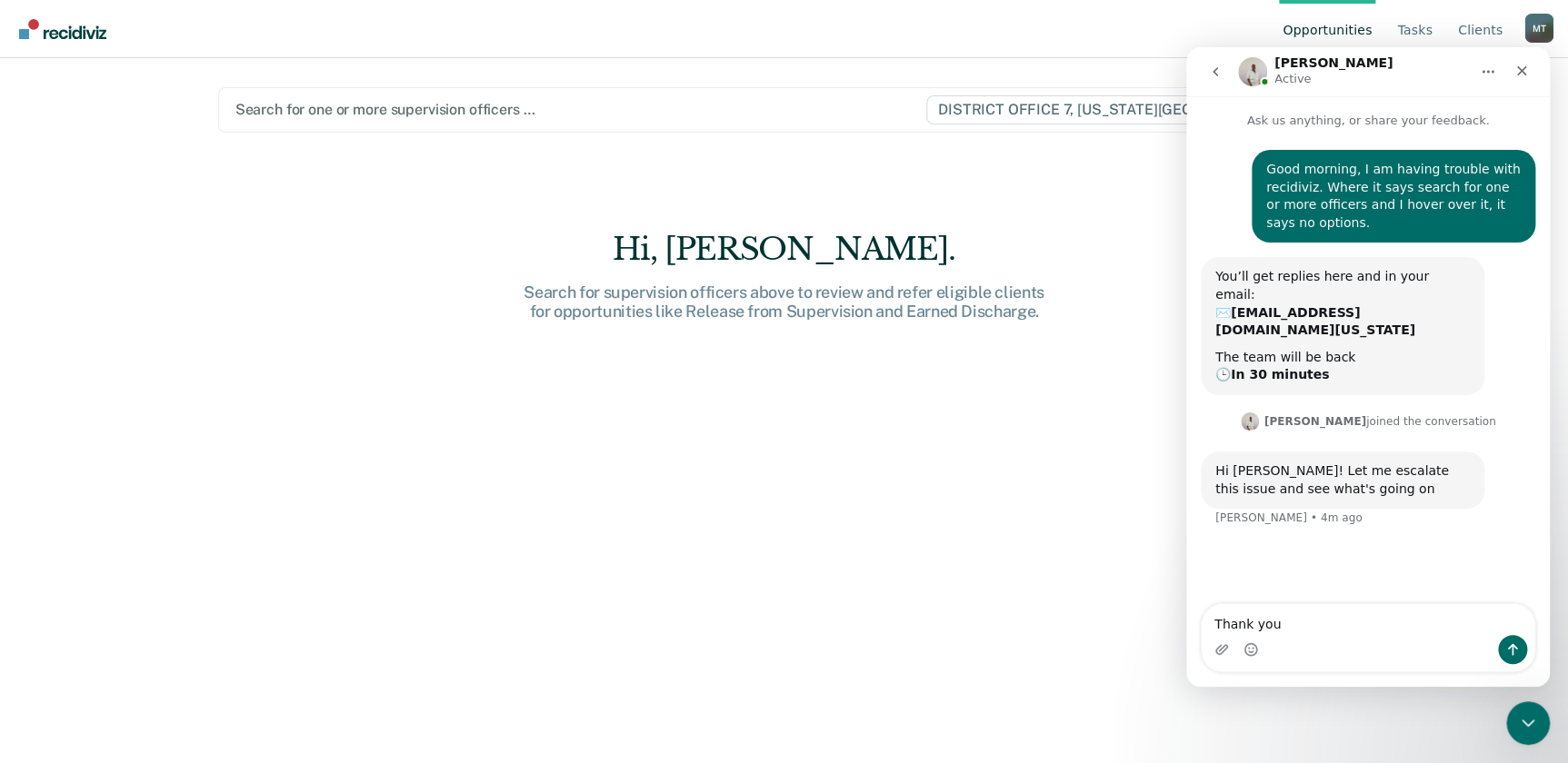
type textarea "Thank you."
click at [888, 462] on div "Hi, Tiffanie. Search for supervision officers above to review and refer eligibl…" at bounding box center [784, 509] width 1133 height 559
click at [1072, 173] on main "Search for one or more supervision officers … DISTRICT OFFICE 7, IDAHO FALLS Hi…" at bounding box center [784, 389] width 1176 height 662
